Goal: Check status

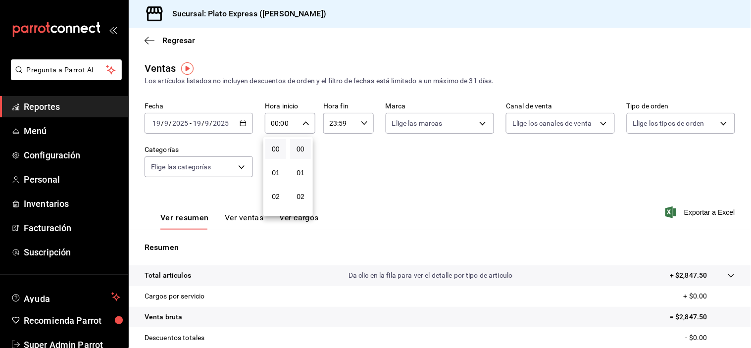
click at [270, 142] on button "00" at bounding box center [275, 149] width 21 height 20
click at [302, 148] on span "00" at bounding box center [300, 149] width 9 height 8
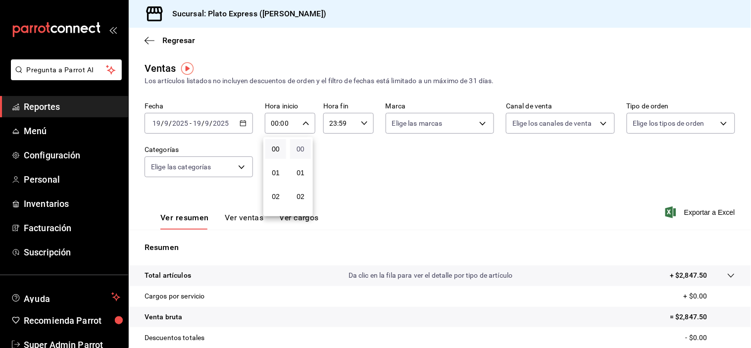
click at [299, 152] on span "00" at bounding box center [300, 149] width 9 height 8
click at [272, 145] on span "00" at bounding box center [275, 149] width 9 height 8
click at [297, 143] on button "00" at bounding box center [300, 149] width 21 height 20
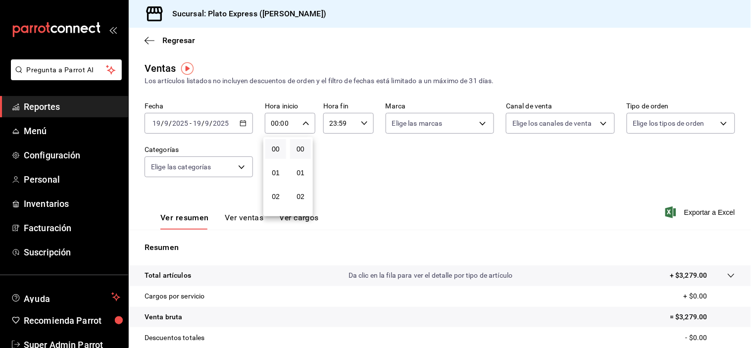
click at [302, 142] on button "00" at bounding box center [300, 149] width 21 height 20
click at [310, 142] on button "00" at bounding box center [300, 149] width 21 height 20
click at [280, 149] on button "00" at bounding box center [275, 149] width 21 height 20
